Goal: Task Accomplishment & Management: Manage account settings

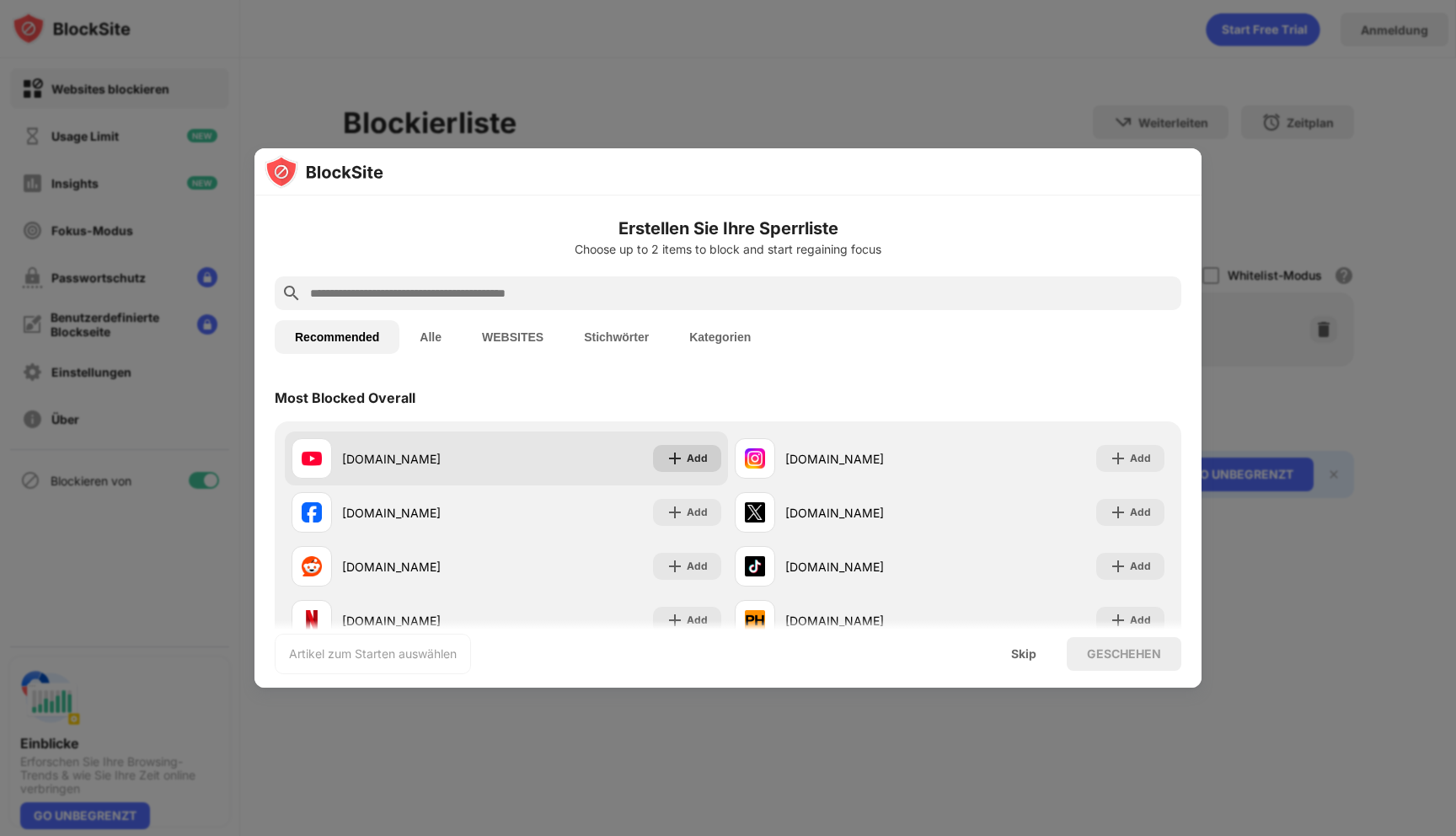
click at [689, 452] on div "Add" at bounding box center [697, 458] width 21 height 17
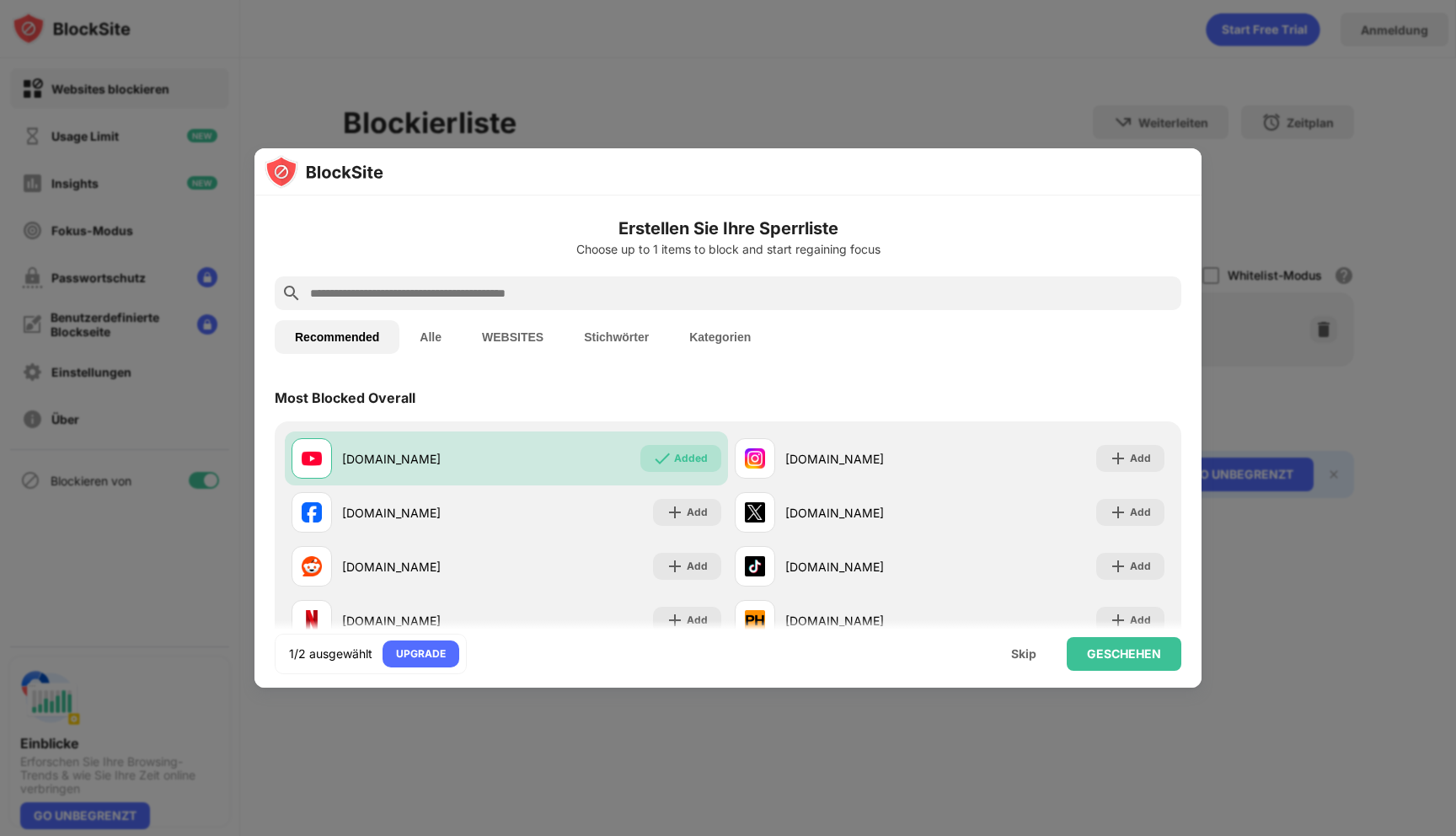
click at [656, 298] on input "text" at bounding box center [741, 293] width 867 height 20
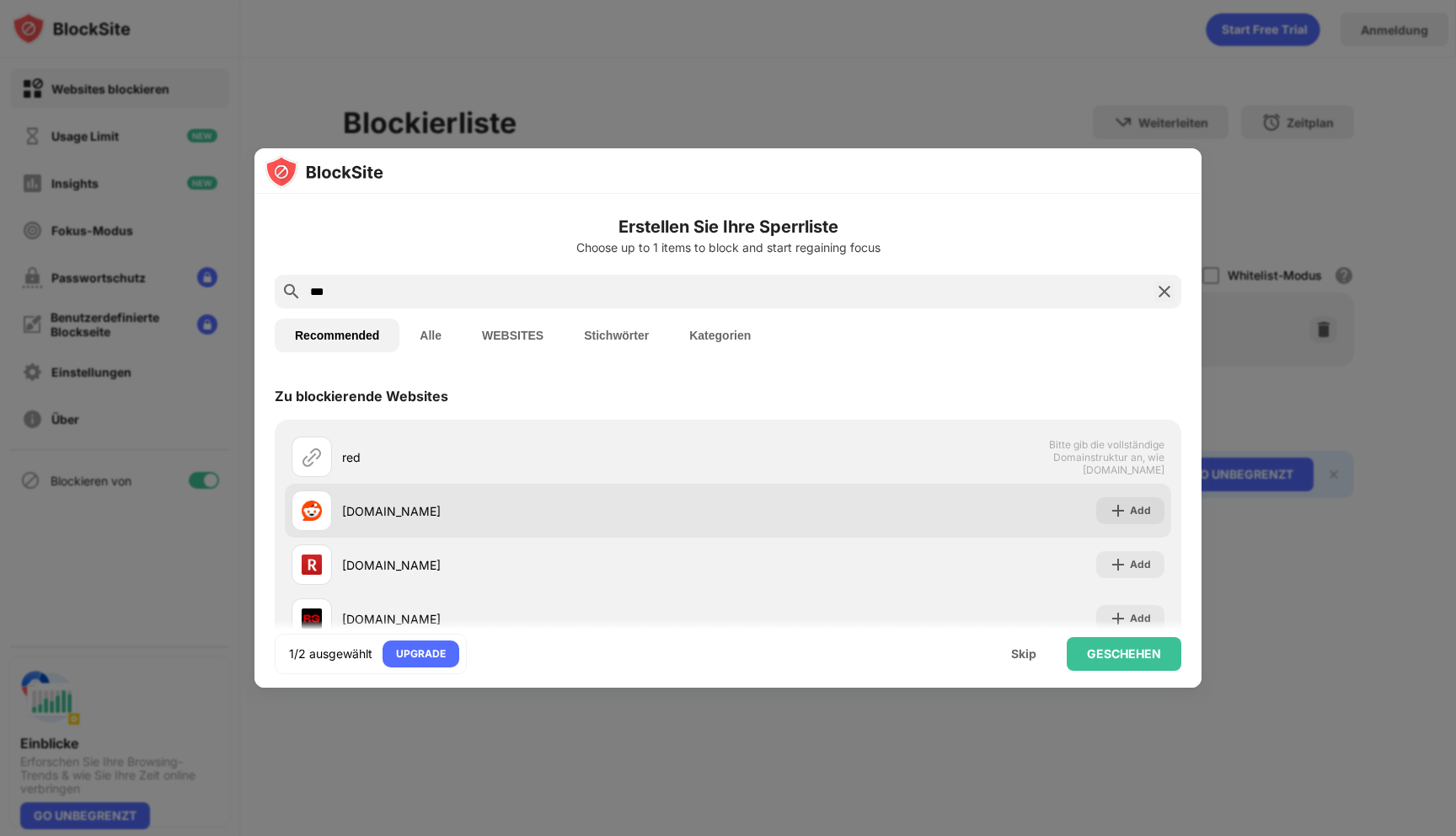
click at [584, 498] on div "[DOMAIN_NAME]" at bounding box center [509, 510] width 436 height 40
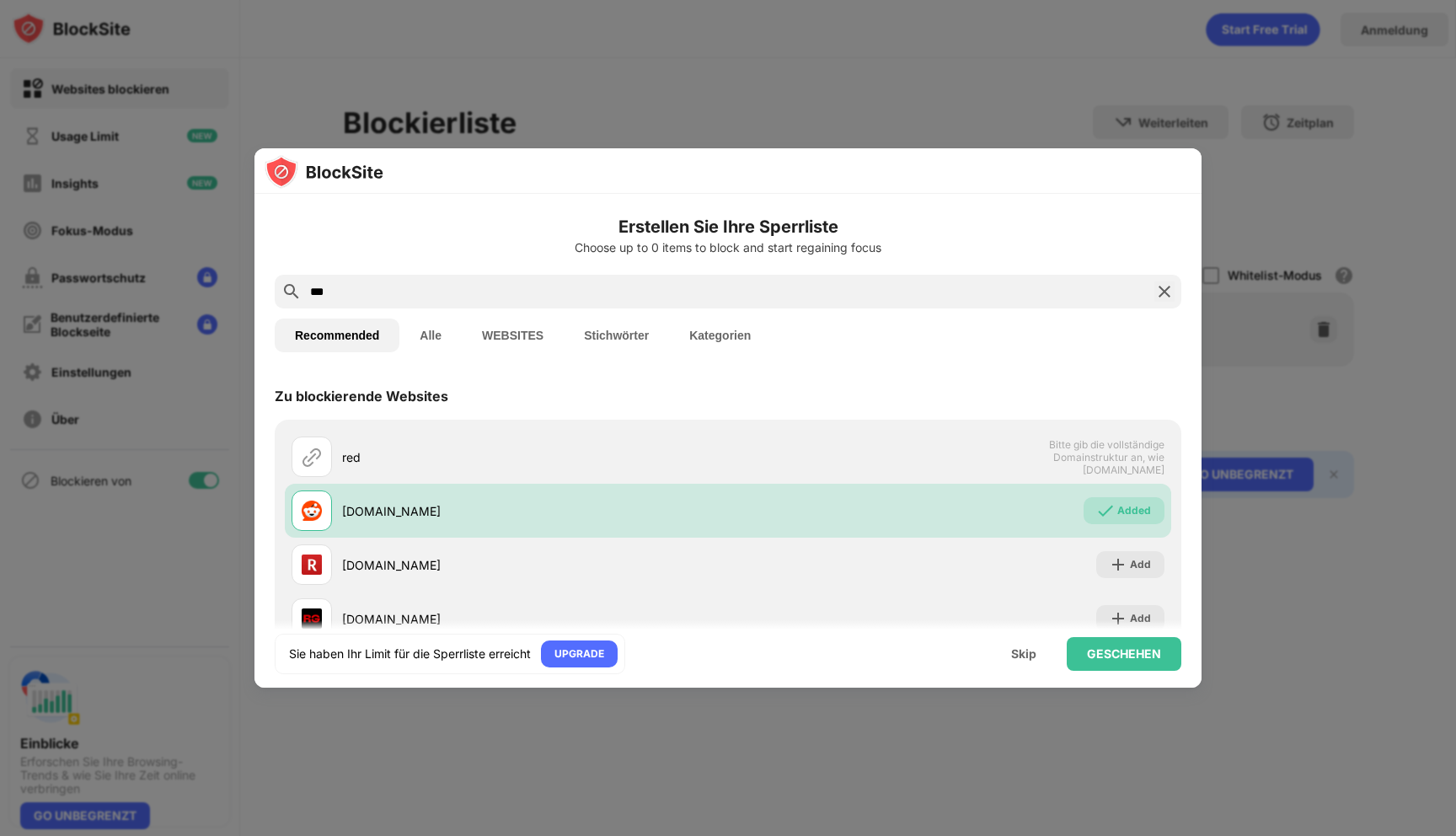
click at [528, 299] on input "***" at bounding box center [728, 291] width 839 height 20
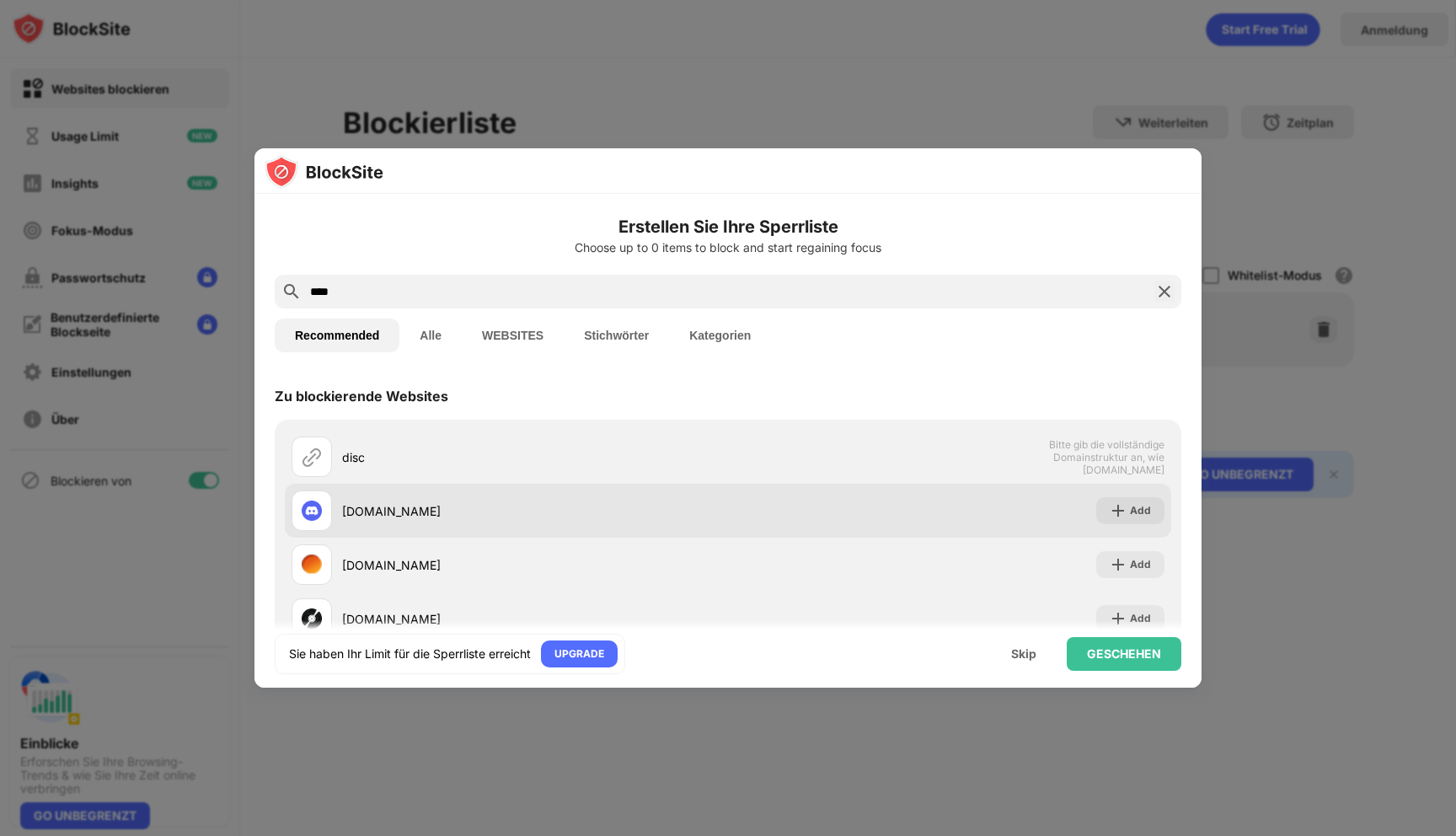
type input "****"
click at [382, 494] on div "[DOMAIN_NAME]" at bounding box center [509, 510] width 436 height 40
click at [1126, 498] on div "Add" at bounding box center [1130, 510] width 68 height 27
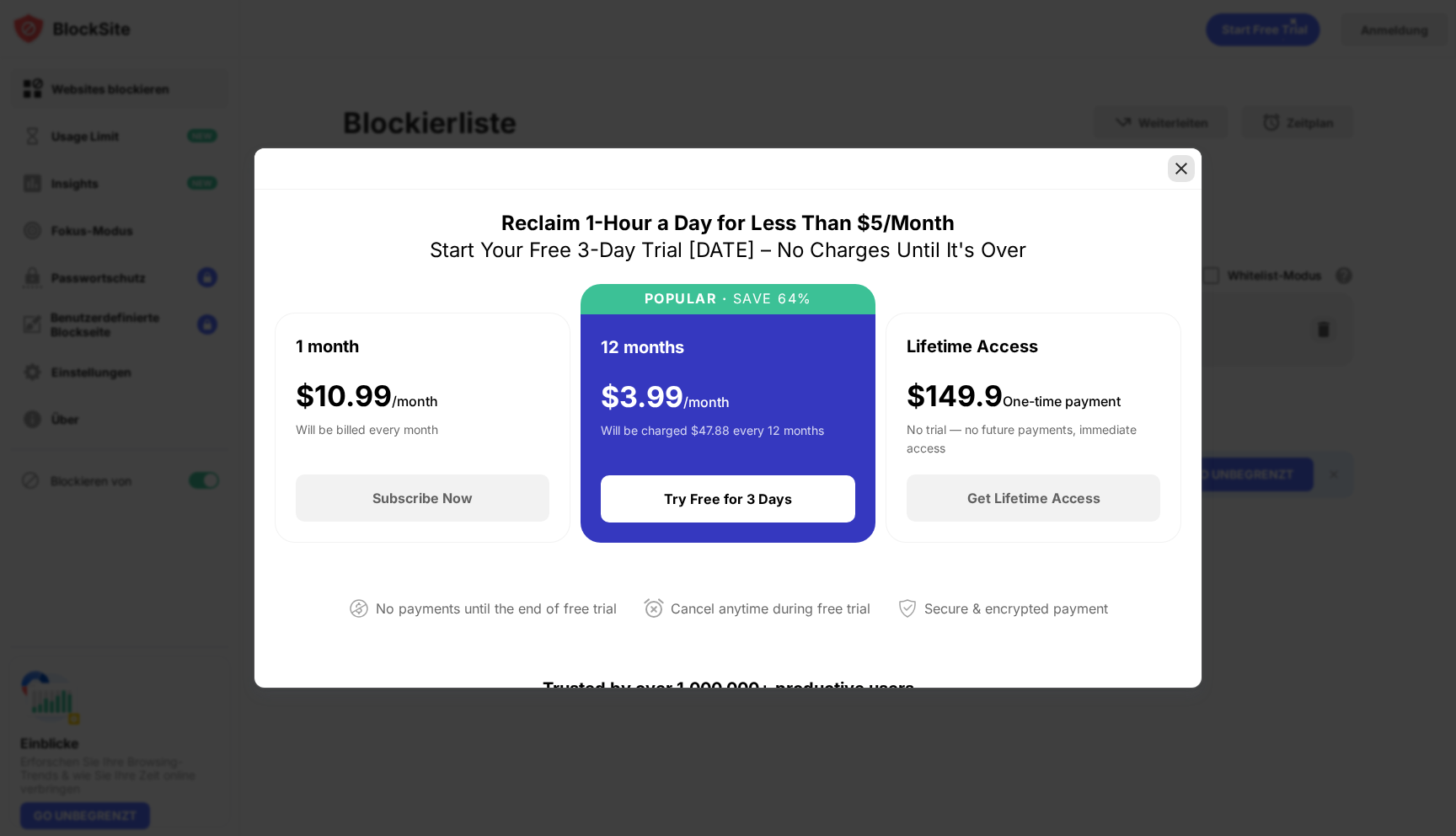
click at [1181, 175] on img at bounding box center [1181, 168] width 17 height 17
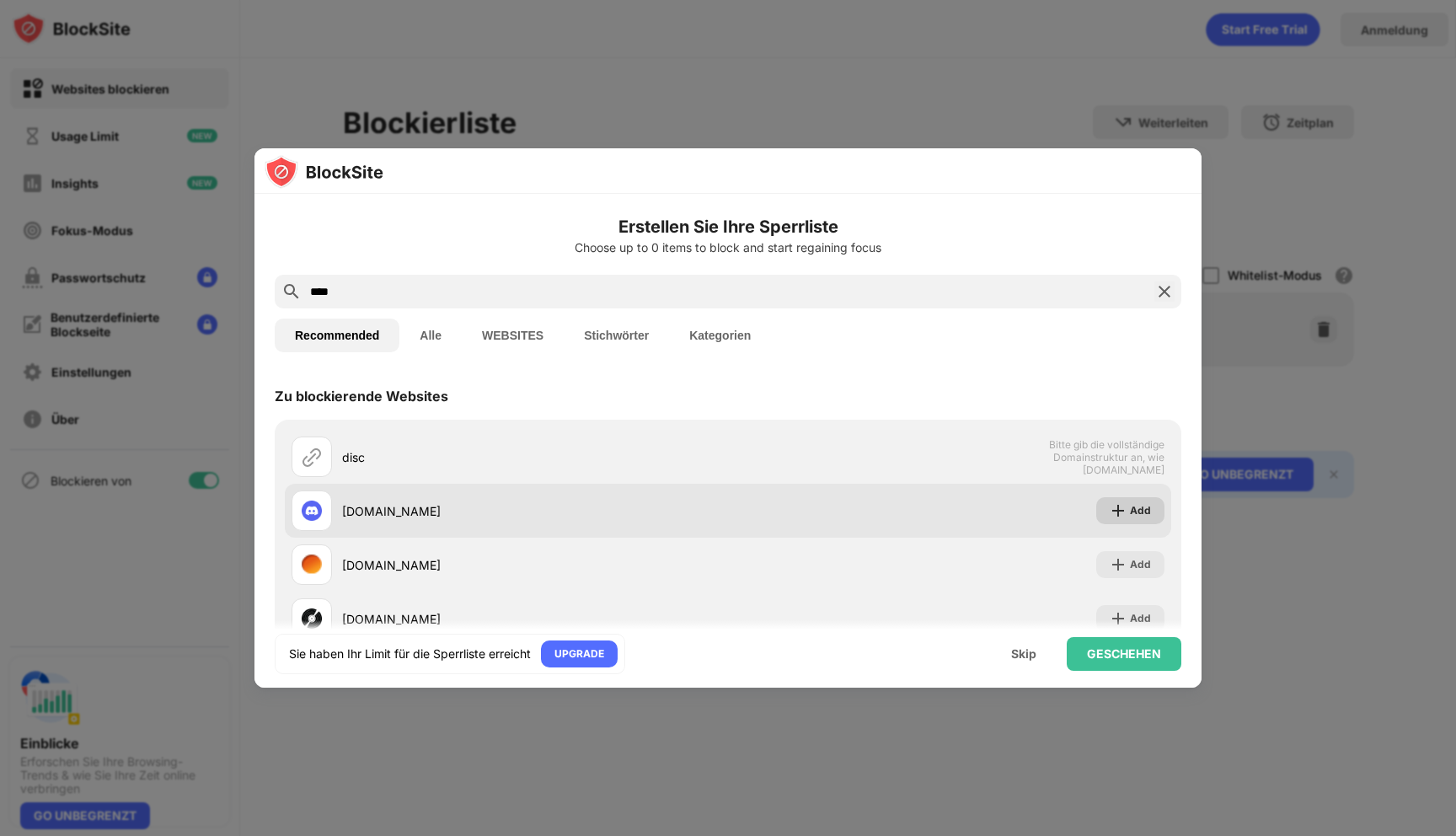
click at [1122, 499] on div "Add" at bounding box center [1130, 510] width 68 height 27
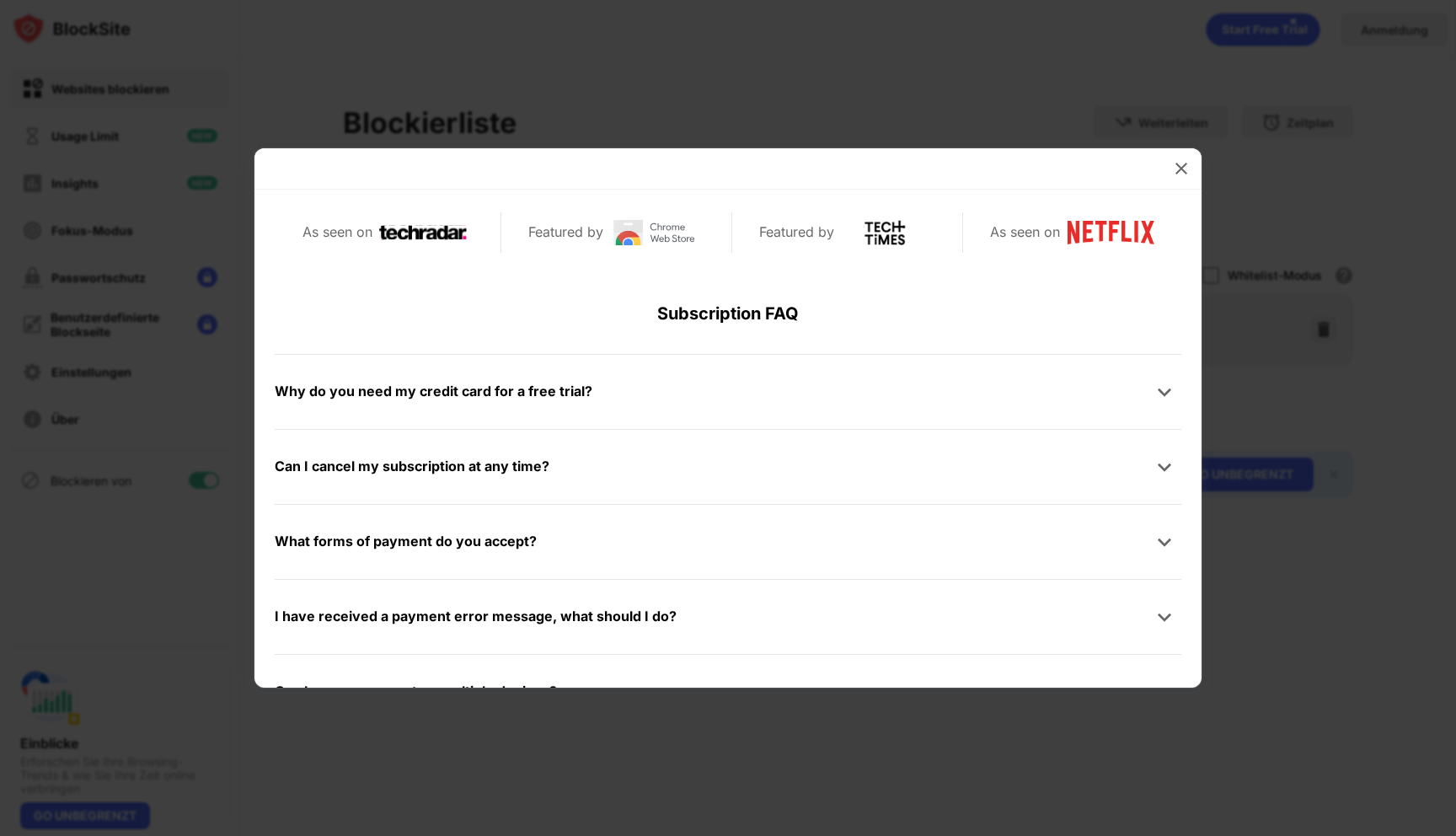
scroll to position [802, 0]
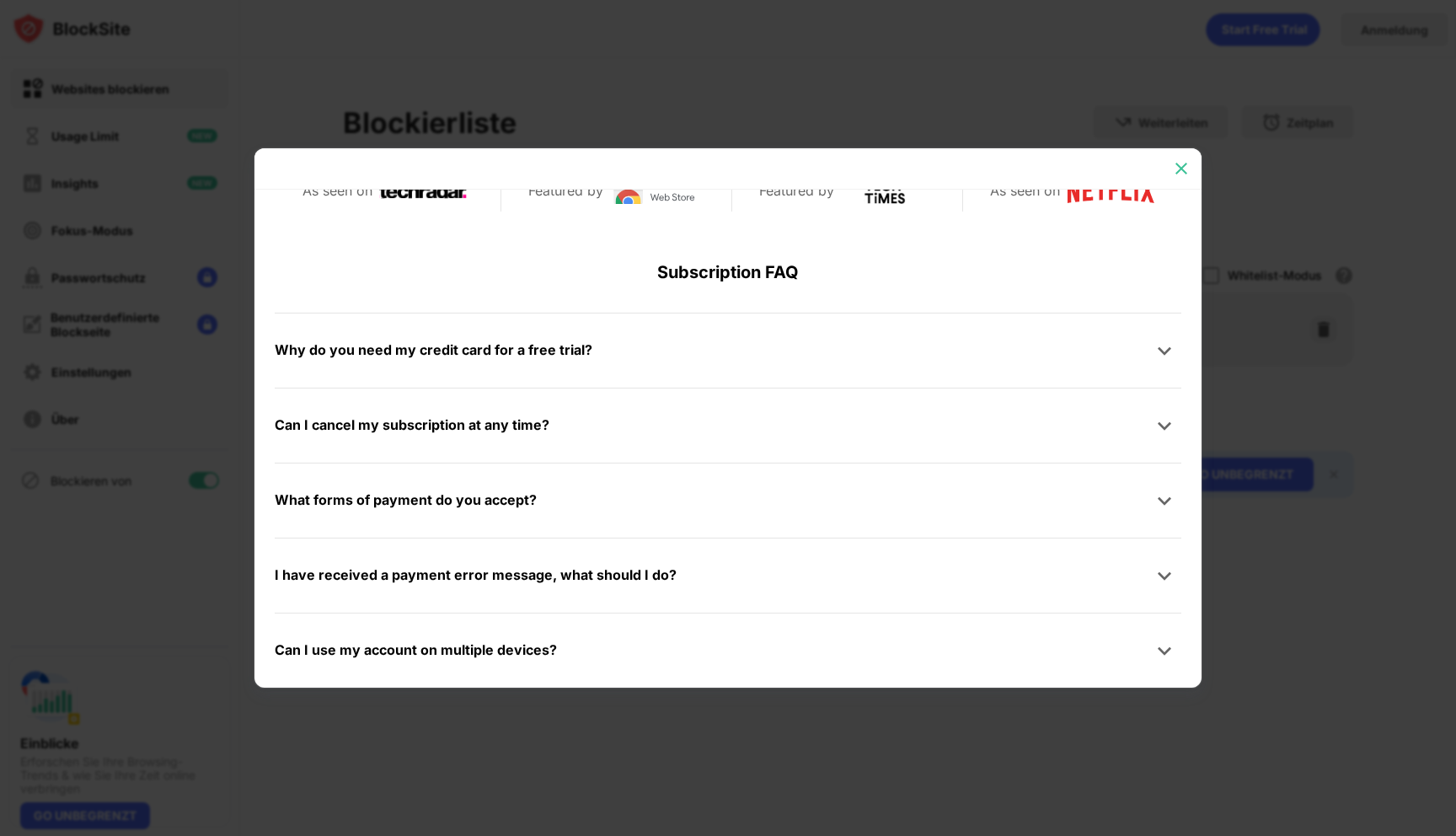
click at [1179, 166] on img at bounding box center [1181, 168] width 17 height 17
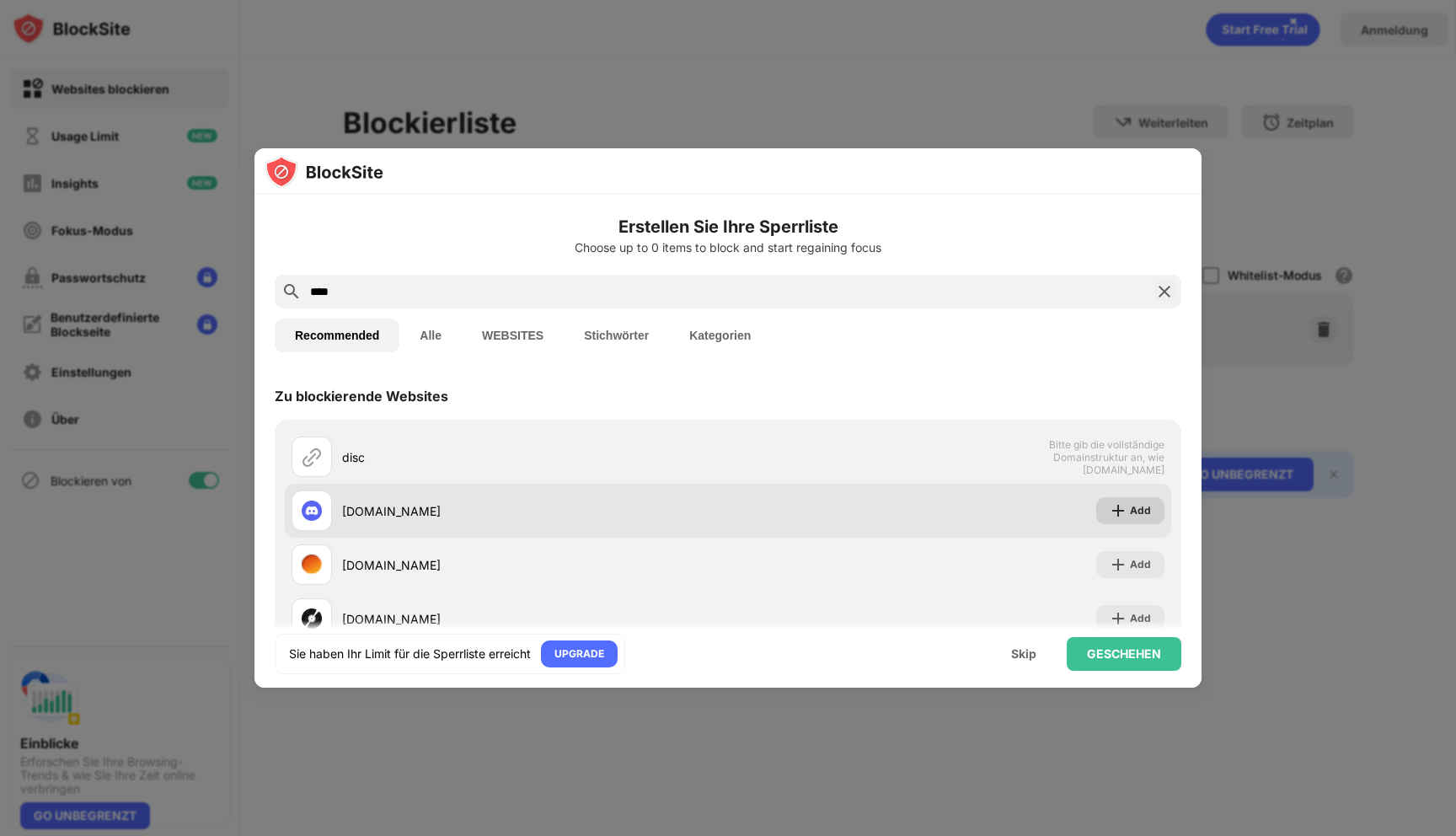
click at [1137, 509] on div "Add" at bounding box center [1140, 510] width 21 height 17
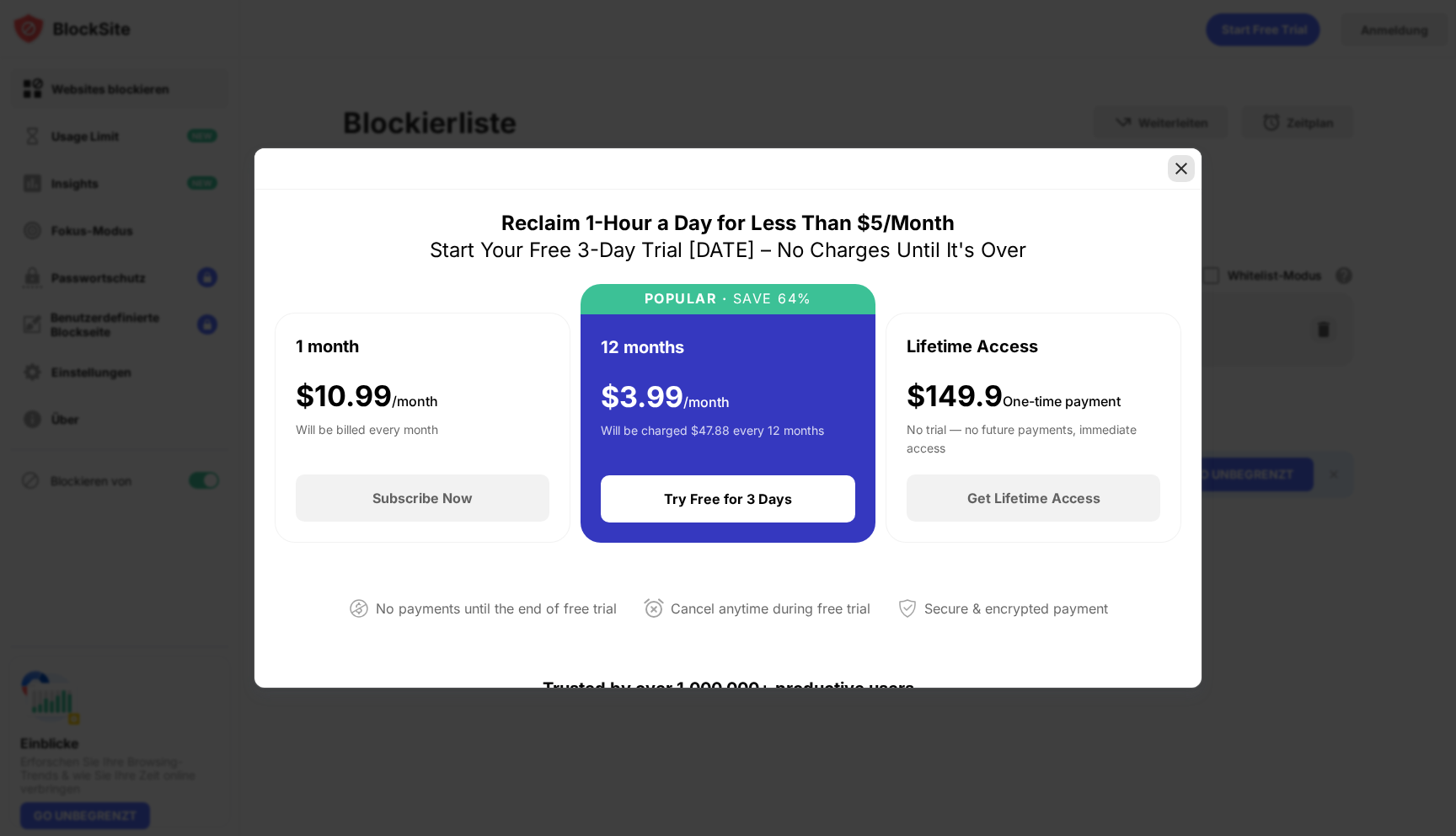
click at [1180, 175] on img at bounding box center [1181, 168] width 17 height 17
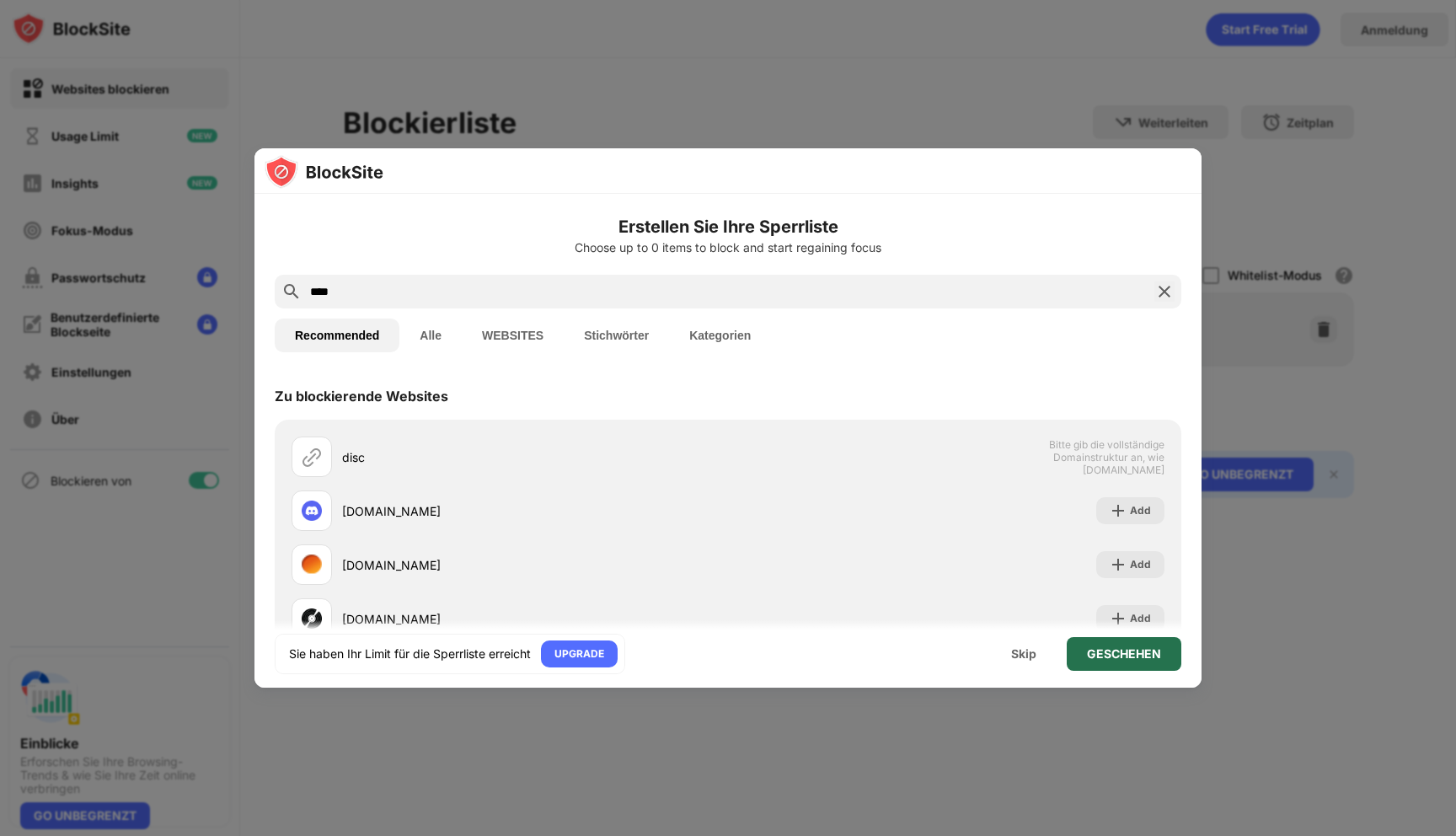
click at [1094, 646] on div "GESCHEHEN" at bounding box center [1124, 653] width 115 height 34
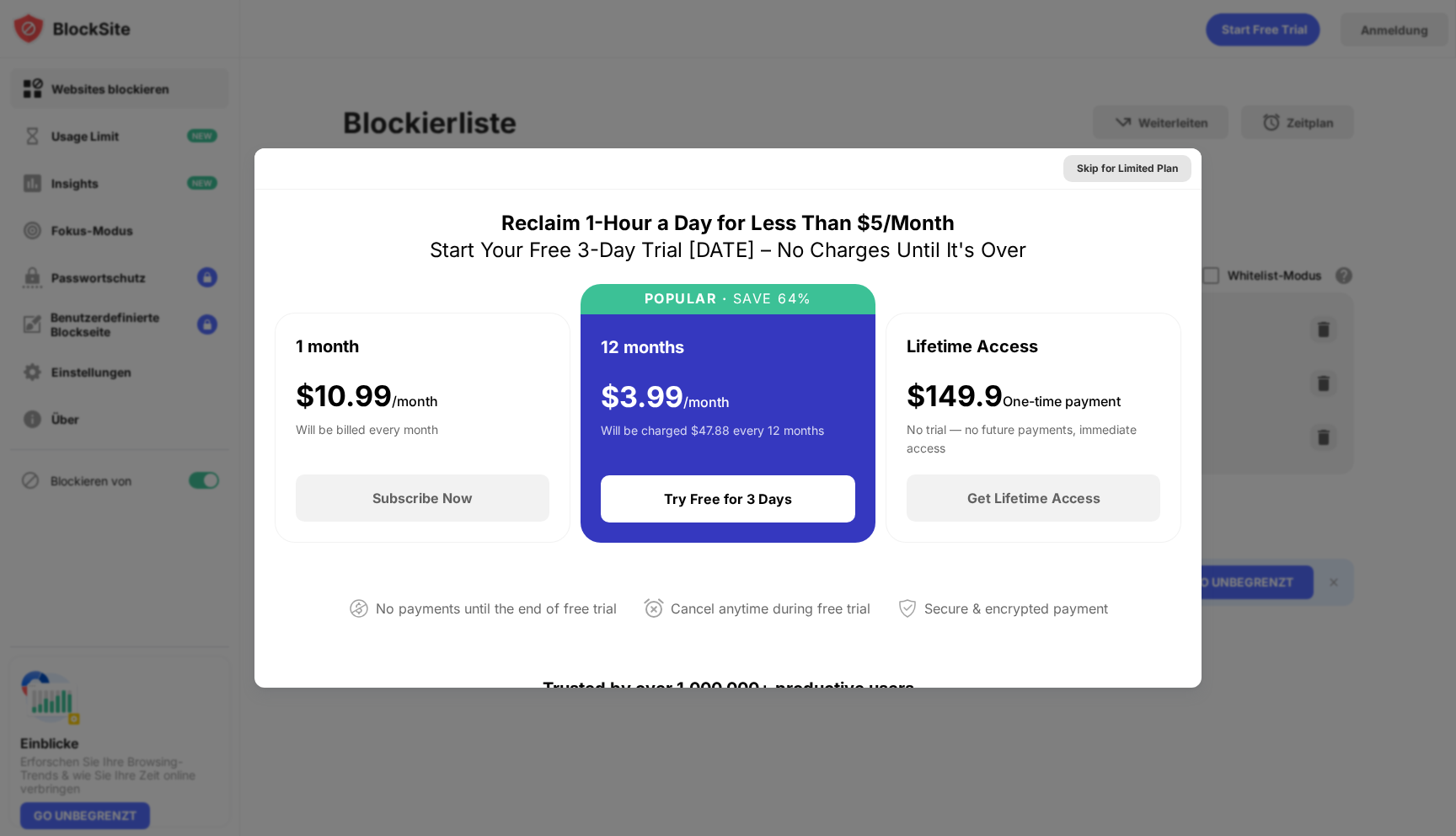
click at [1159, 162] on div "Skip for Limited Plan" at bounding box center [1127, 168] width 101 height 17
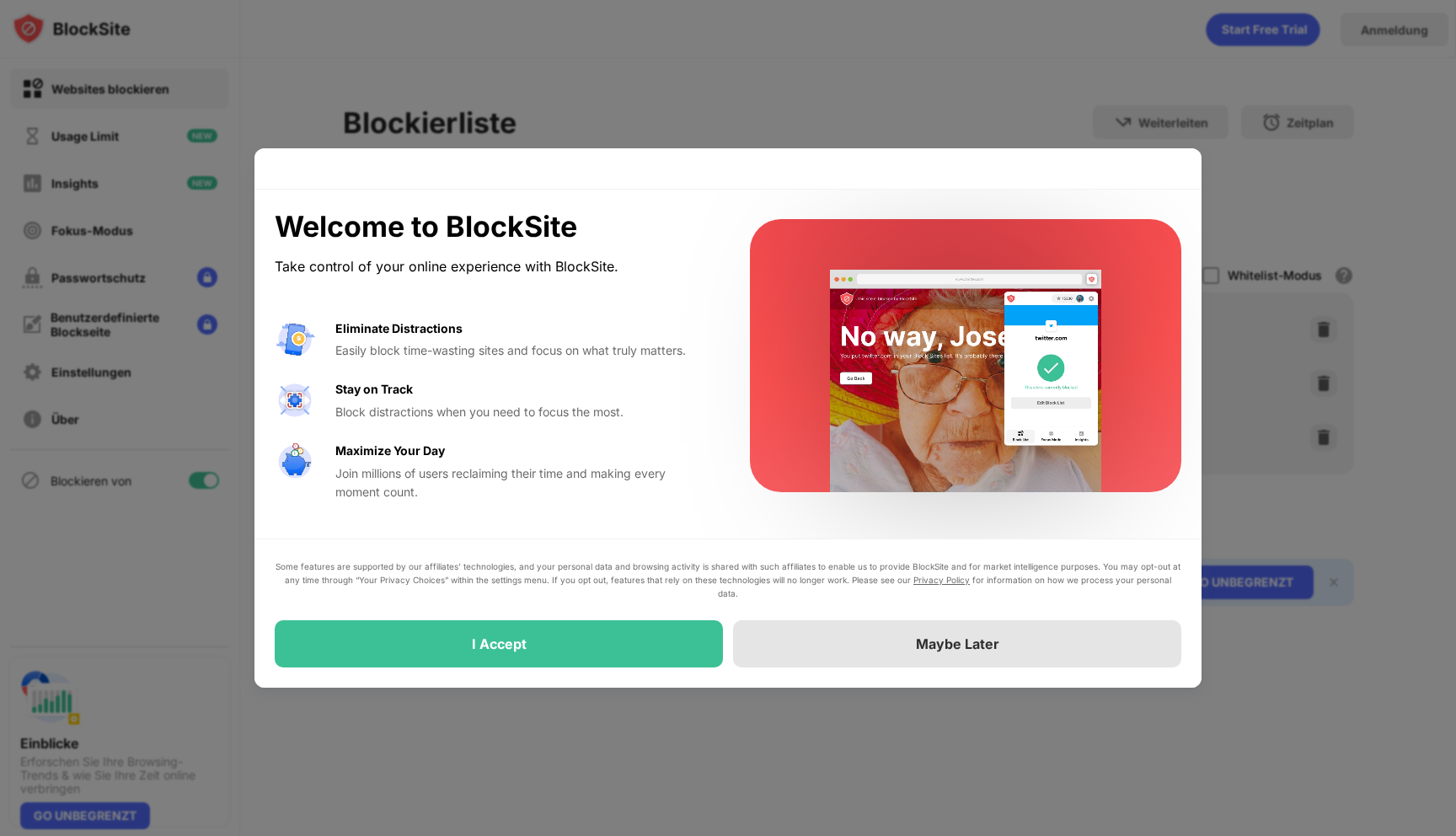
click at [858, 653] on div "Maybe Later" at bounding box center [958, 644] width 448 height 47
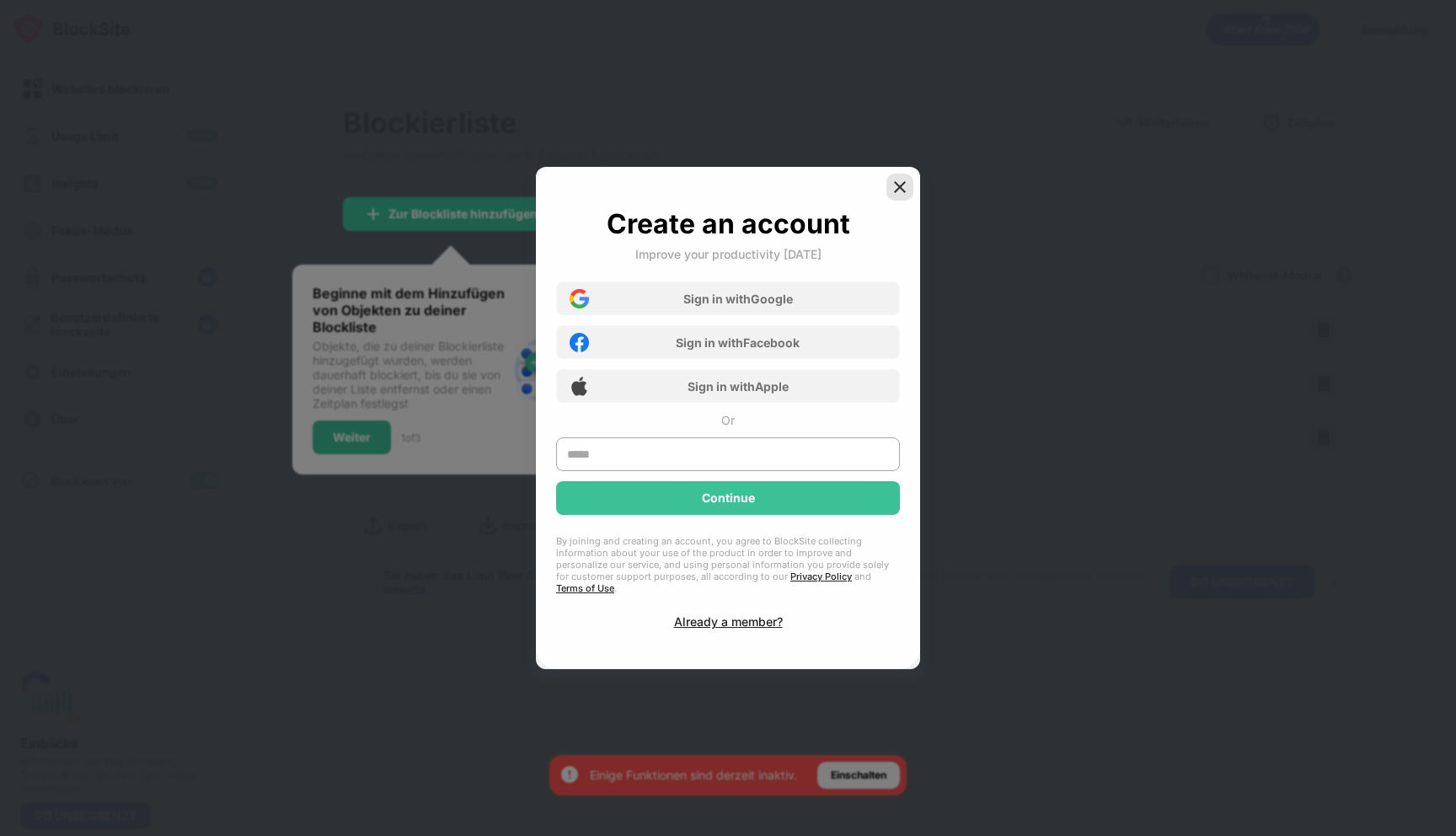
click at [900, 193] on img at bounding box center [899, 187] width 17 height 17
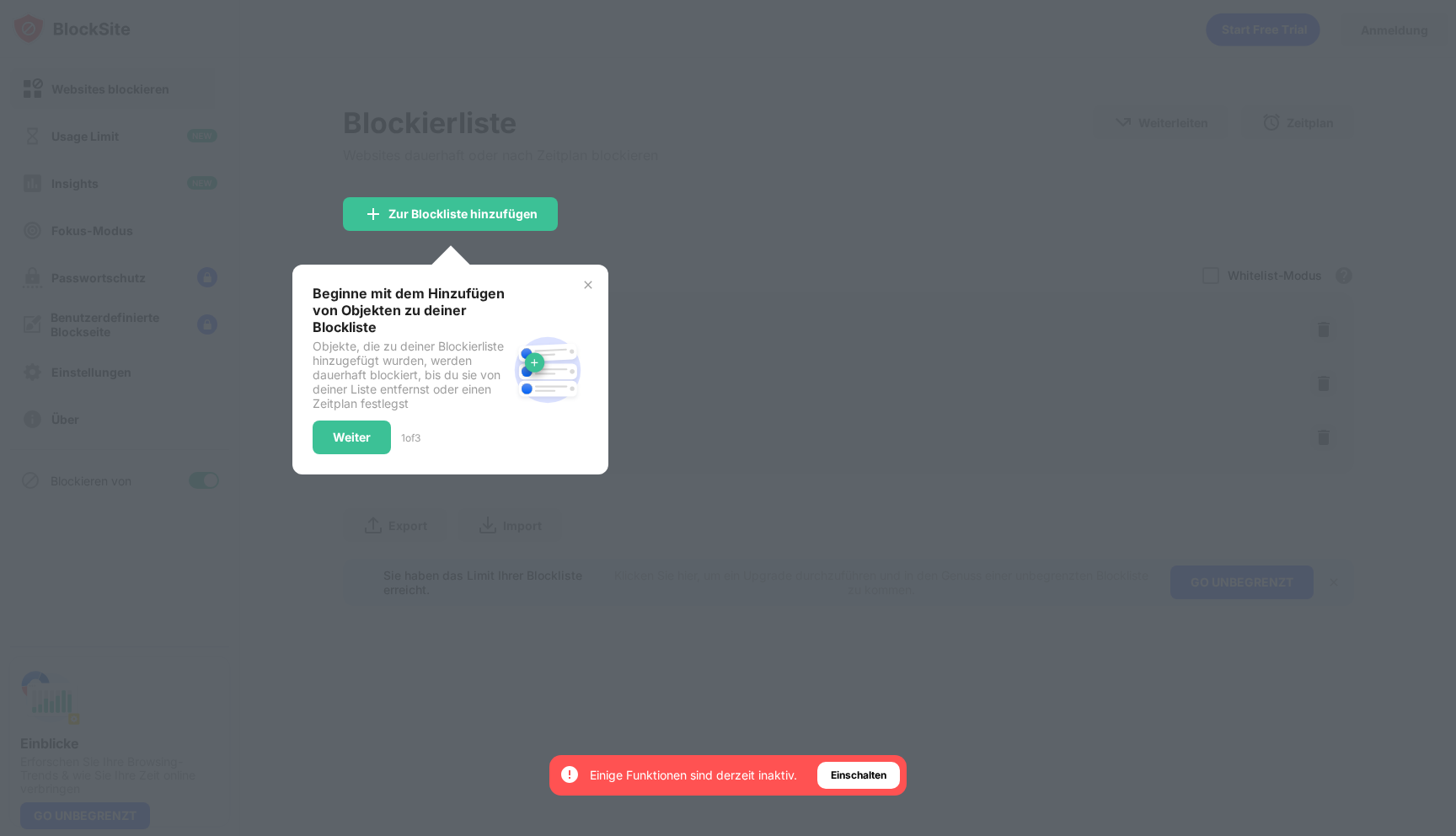
click at [584, 286] on img at bounding box center [588, 285] width 14 height 14
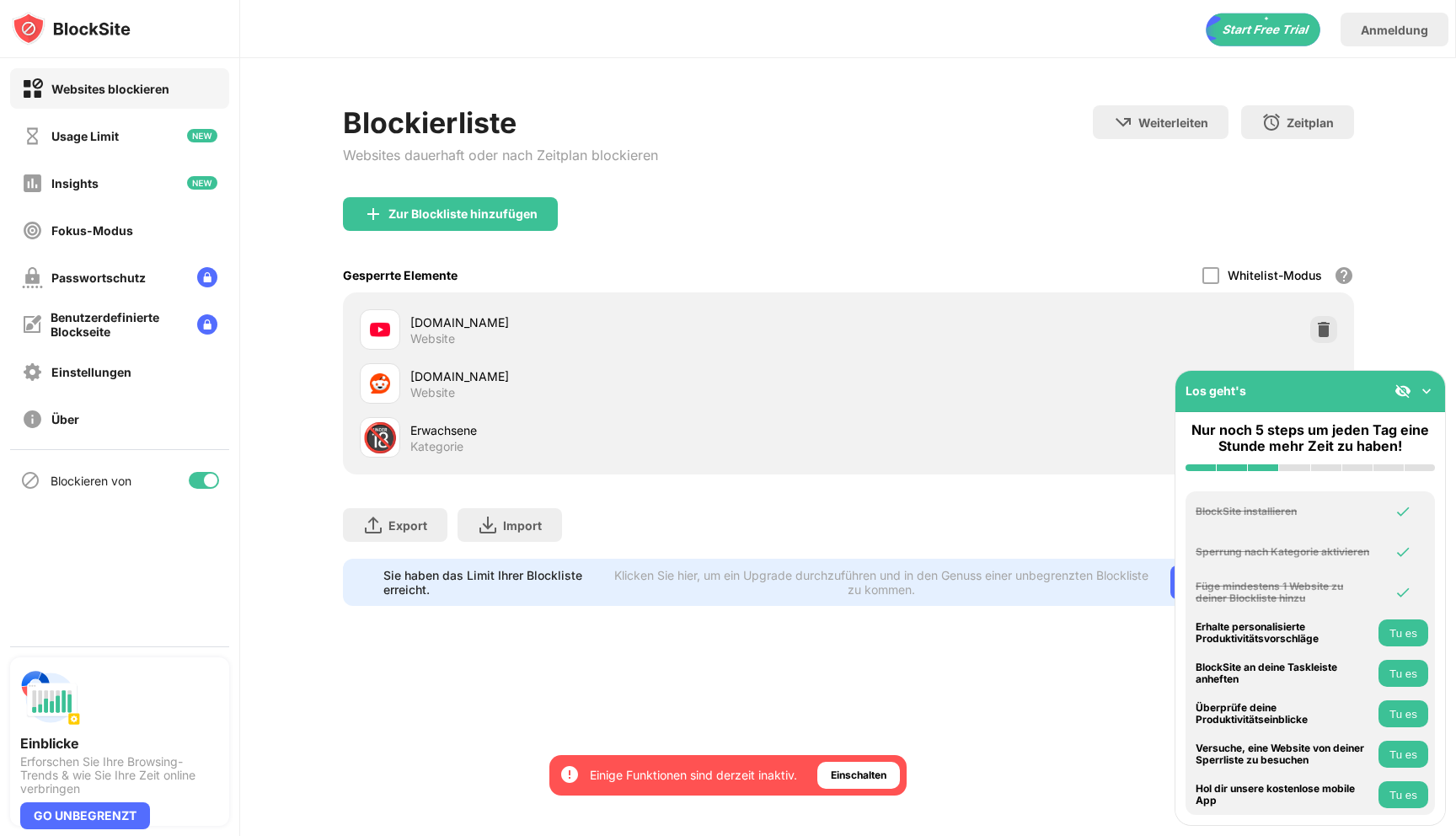
click at [1424, 389] on img at bounding box center [1426, 391] width 17 height 17
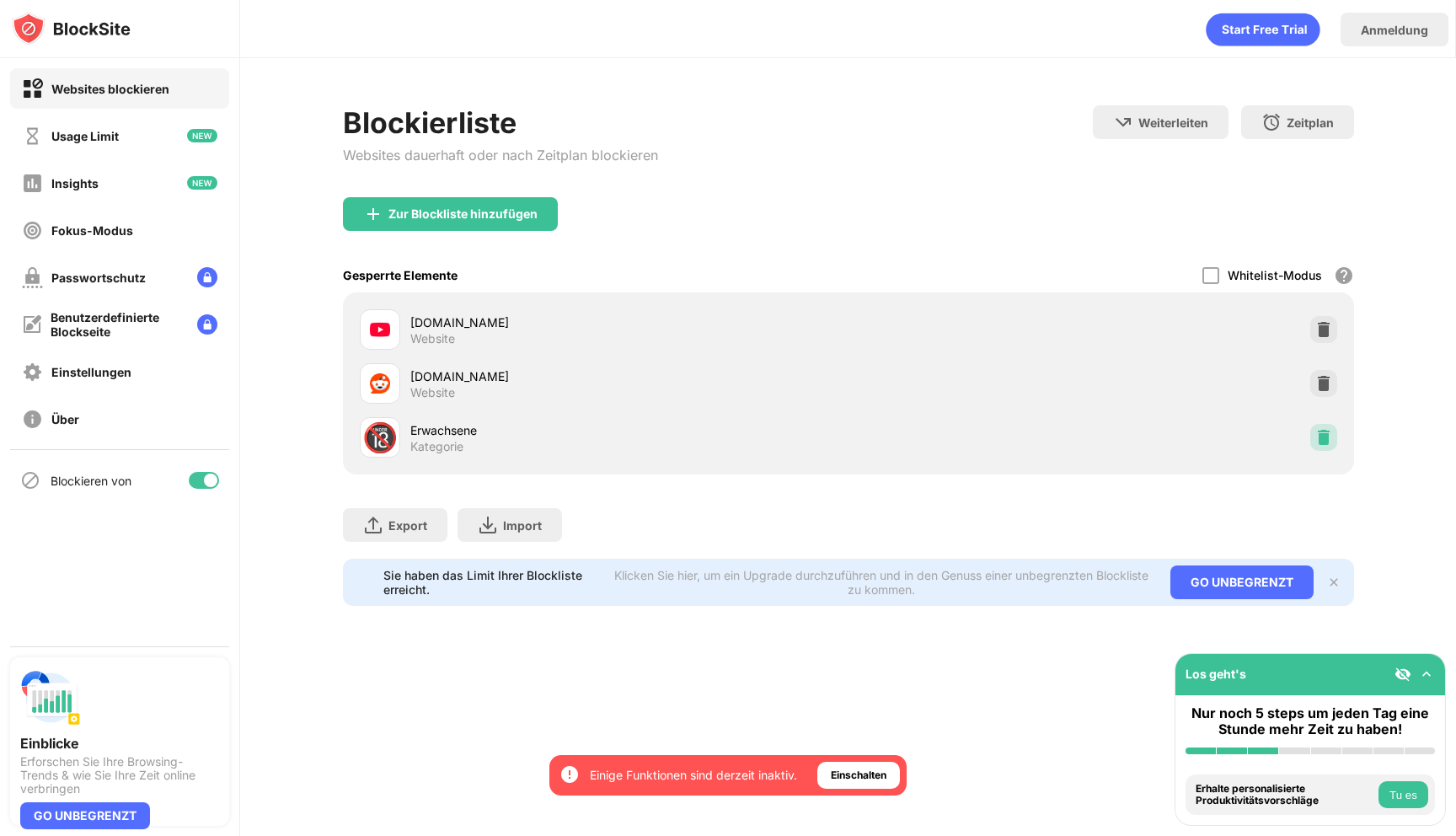
click at [1329, 430] on img at bounding box center [1324, 437] width 17 height 17
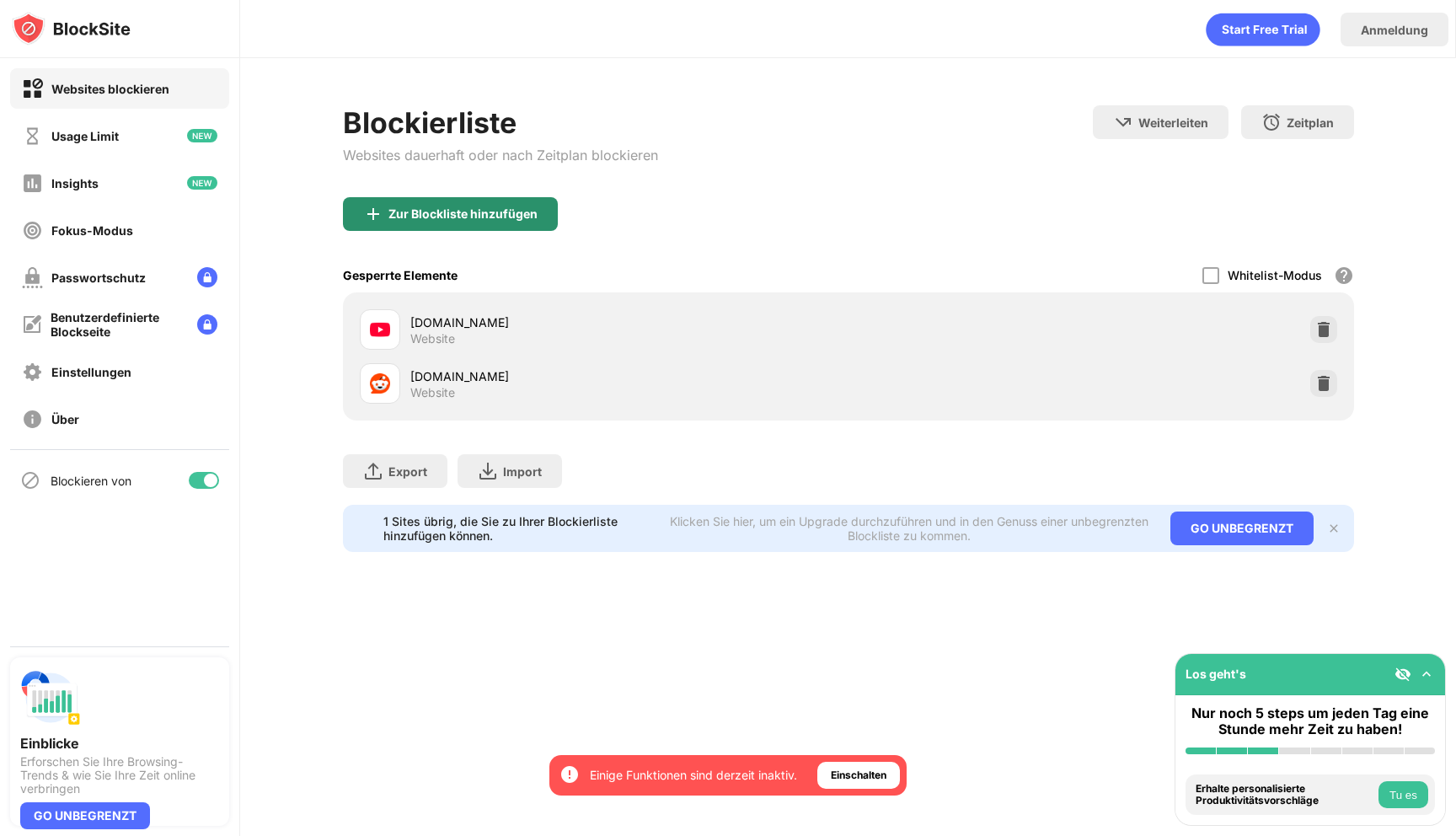
click at [519, 209] on div "Zur Blockliste hinzufügen" at bounding box center [463, 214] width 149 height 14
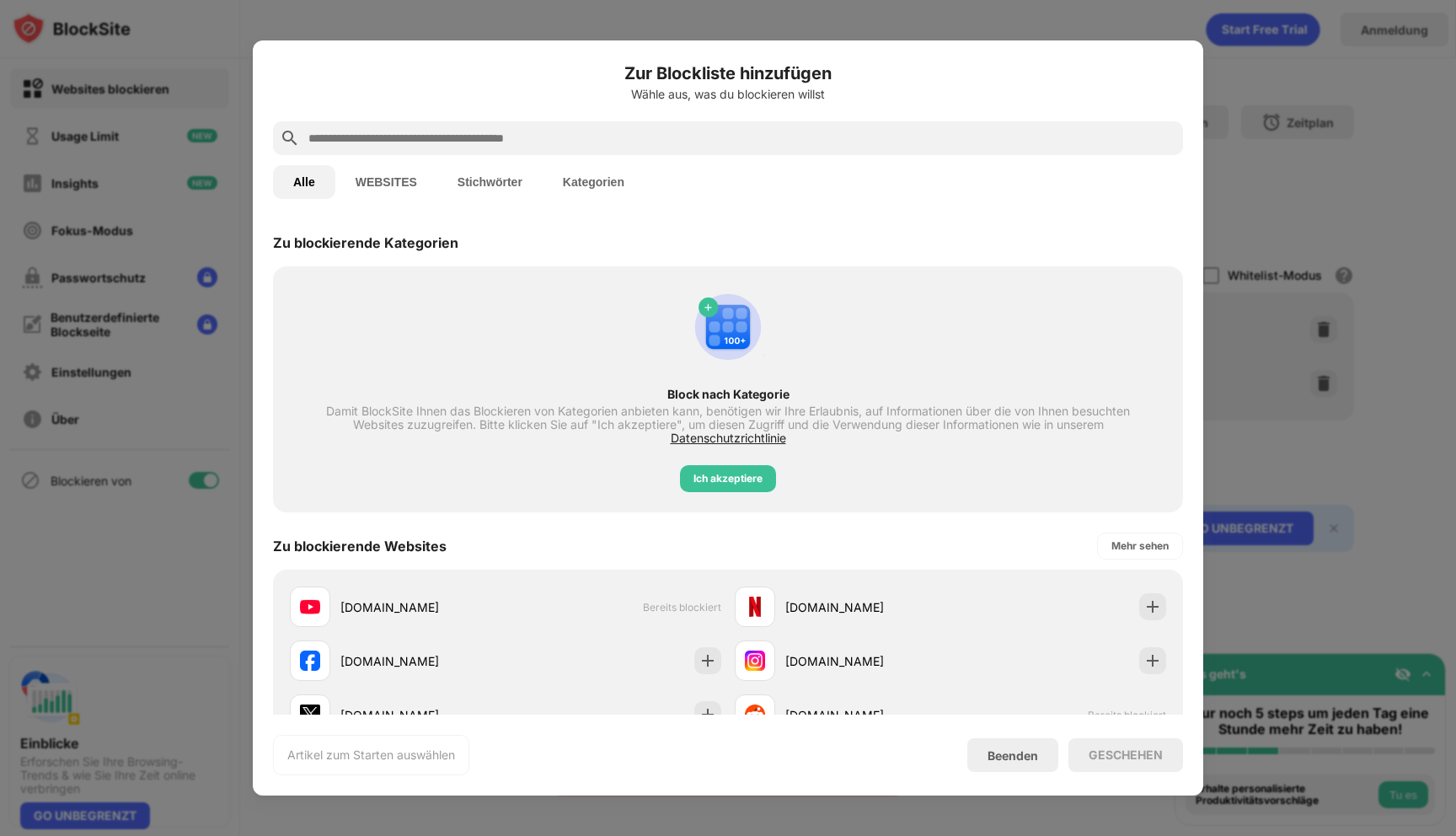
click at [630, 140] on input "text" at bounding box center [741, 138] width 870 height 20
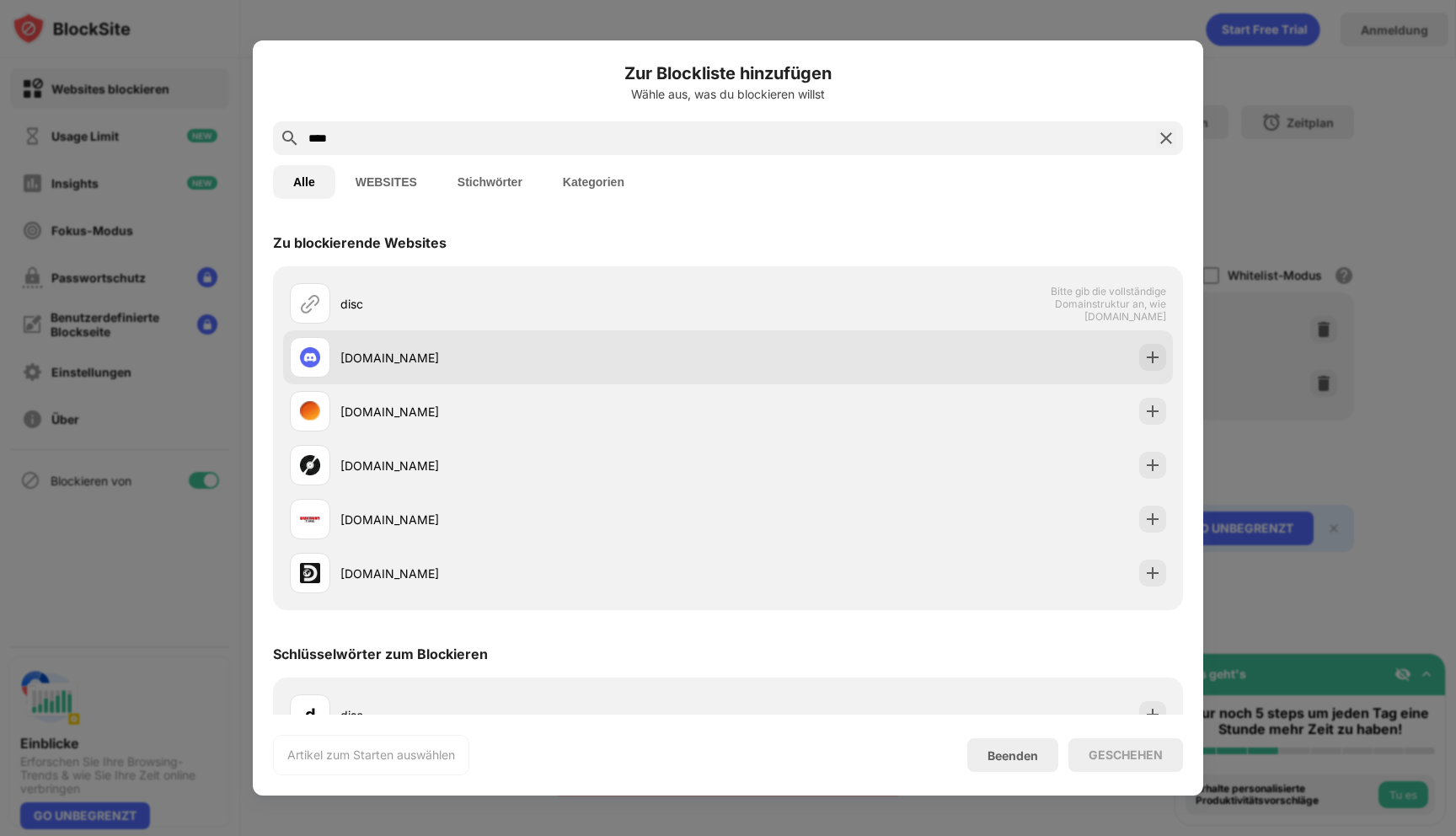
type input "****"
click at [610, 365] on div "[DOMAIN_NAME]" at bounding box center [534, 357] width 388 height 18
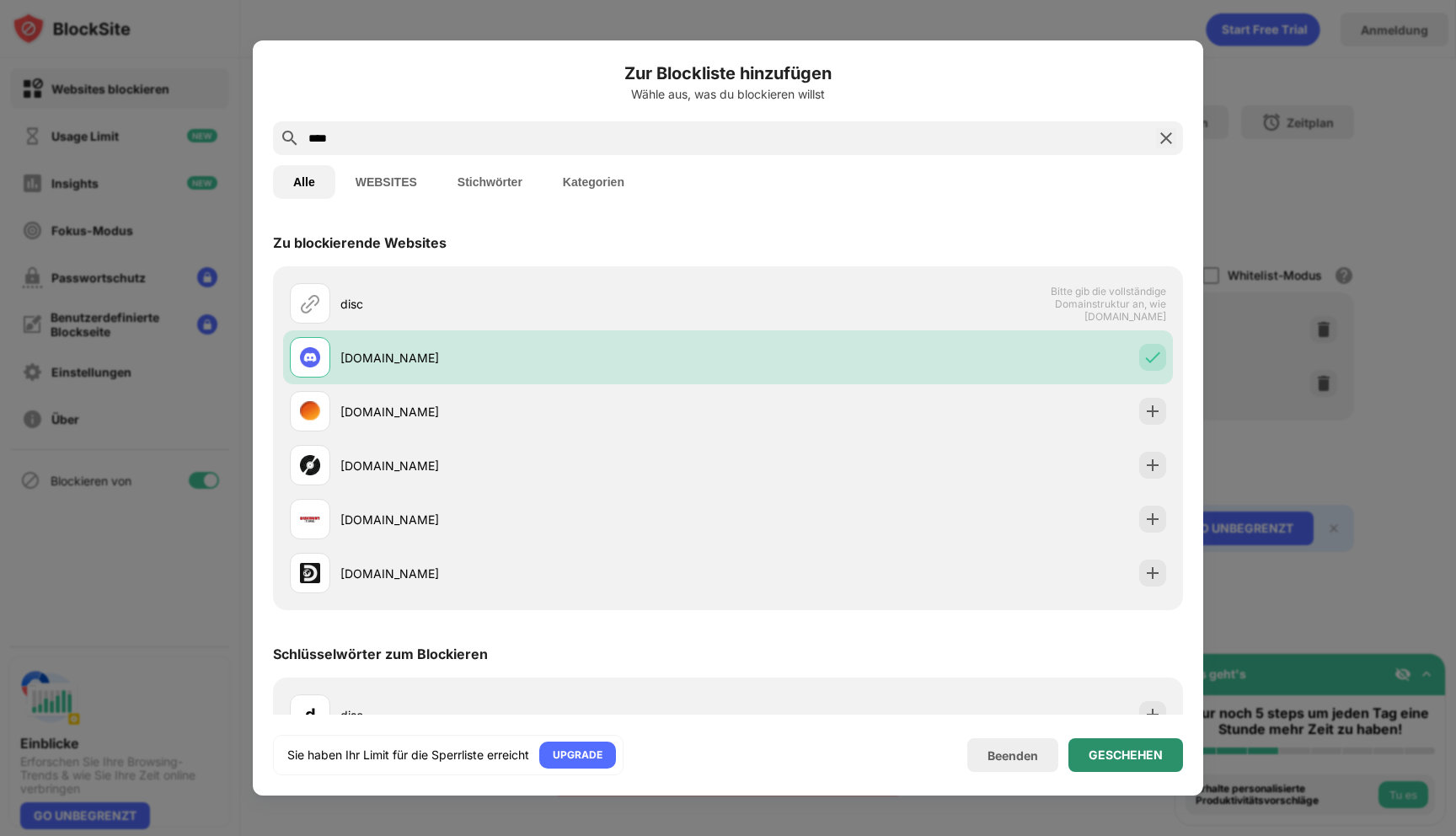
click at [1148, 750] on div "GESCHEHEN" at bounding box center [1125, 755] width 74 height 14
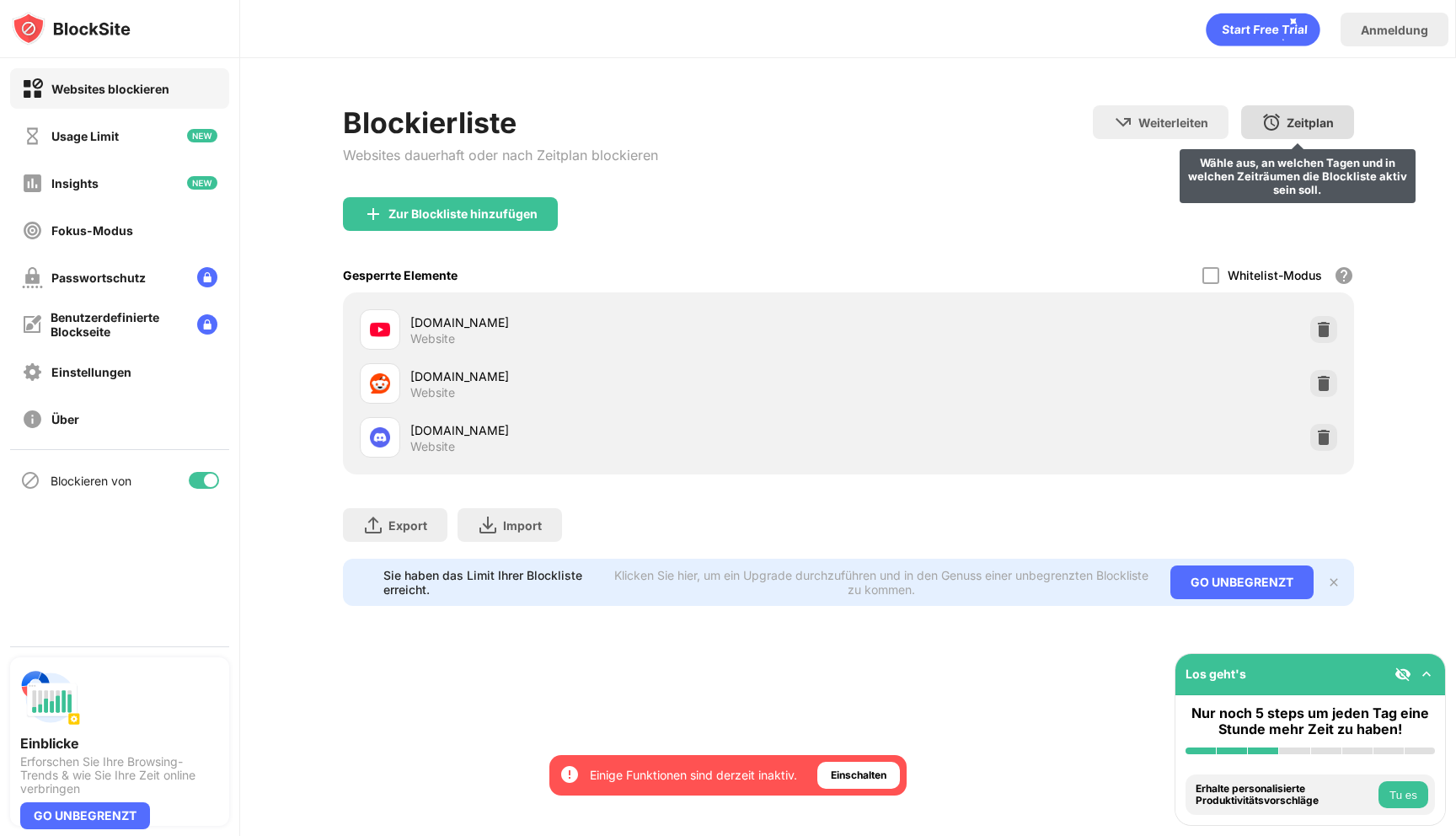
click at [1338, 113] on div "Zeitplan [PERSON_NAME] aus, an welchen Tagen und in welchen Zeiträumen die Bloc…" at bounding box center [1298, 122] width 113 height 34
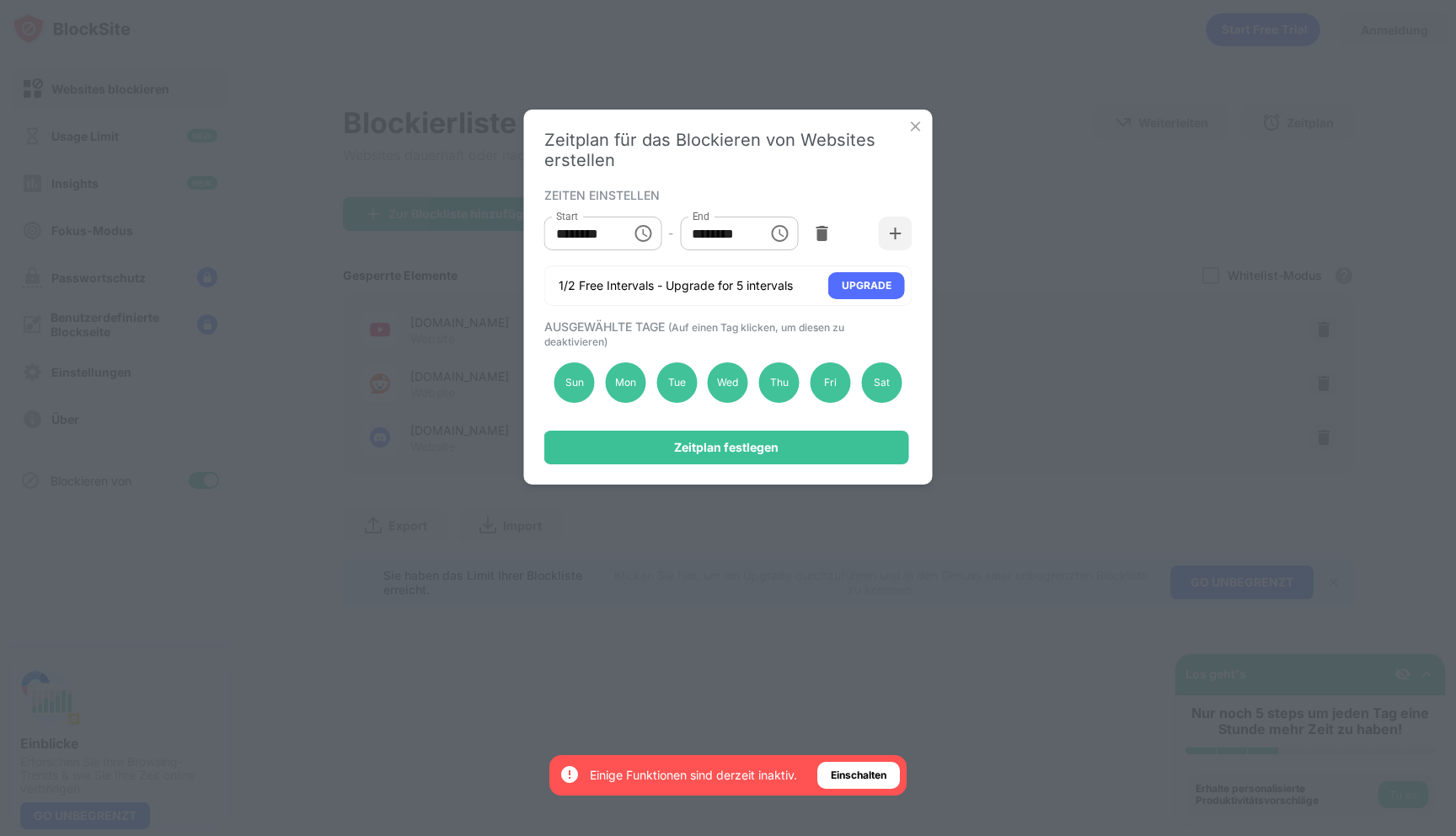
click at [718, 228] on input "********" at bounding box center [718, 233] width 76 height 34
click at [702, 230] on input "********" at bounding box center [718, 233] width 76 height 34
type input "********"
click at [579, 382] on div "Sun" at bounding box center [575, 382] width 40 height 40
click at [880, 383] on div "Sat" at bounding box center [881, 382] width 40 height 40
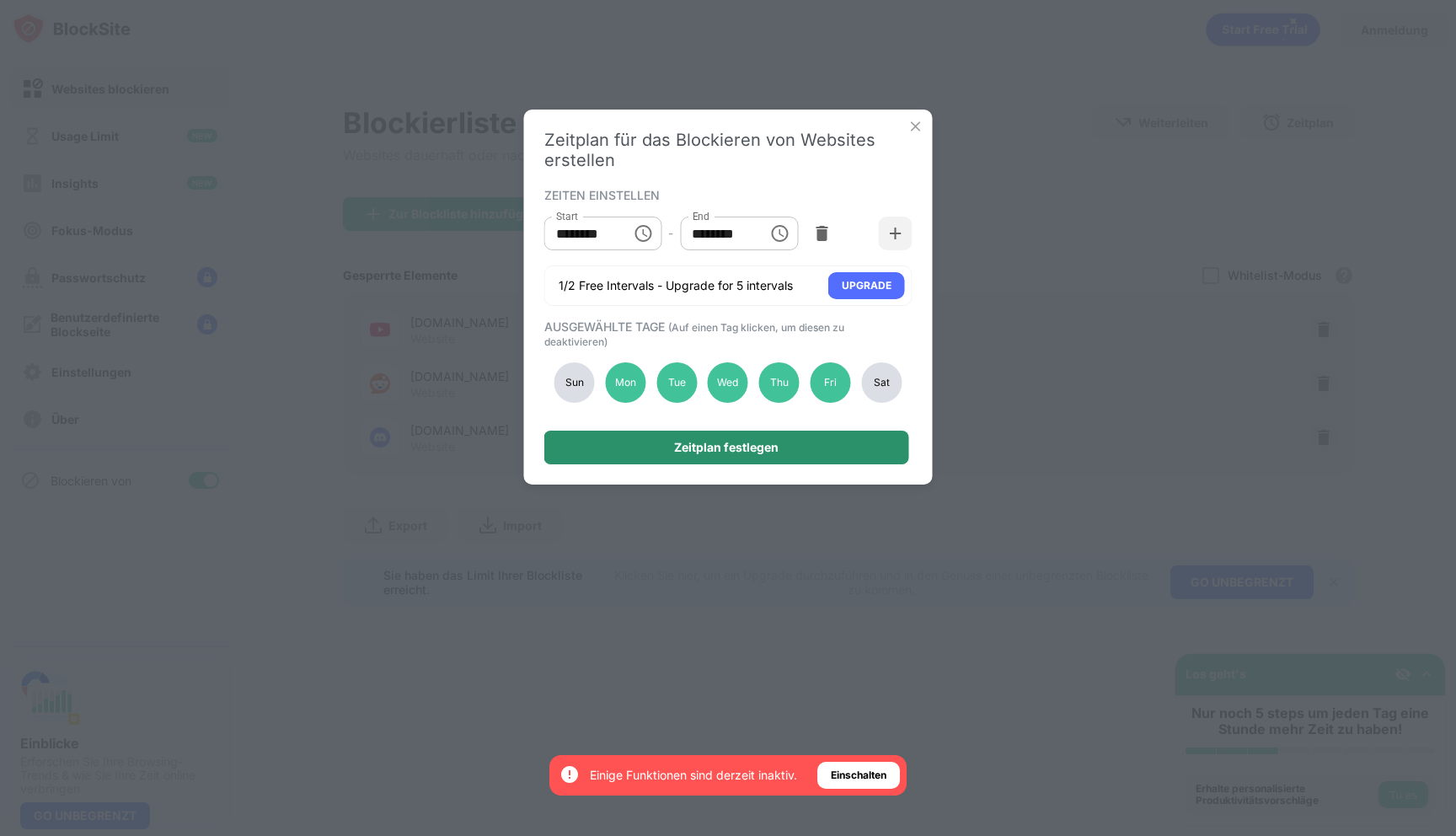
click at [777, 453] on div "Zeitplan festlegen" at bounding box center [727, 447] width 105 height 14
